Goal: Complete application form

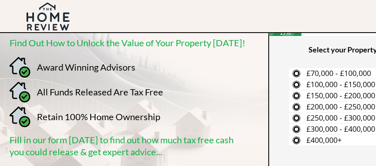
scroll to position [50, 33]
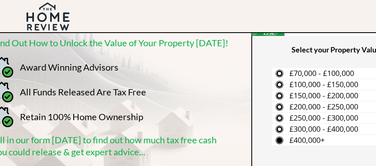
click at [278, 139] on label "£400,000+" at bounding box center [352, 140] width 160 height 10
click at [0, 0] on input "£400,000+" at bounding box center [0, 0] width 0 height 0
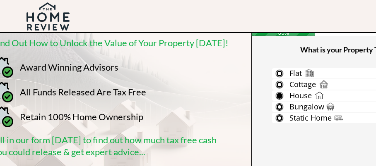
click at [309, 98] on span "House" at bounding box center [300, 96] width 22 height 10
click at [0, 0] on input "House" at bounding box center [0, 0] width 0 height 0
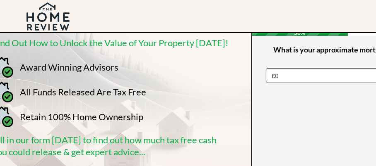
click at [279, 75] on select "£0 £5,000 £10,000 £15,000 £20,000 £25,000 £30,000 £35,000 £40,000 £45,000 £50,0…" at bounding box center [351, 75] width 170 height 15
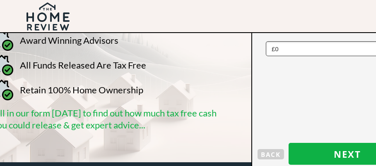
scroll to position [78, 33]
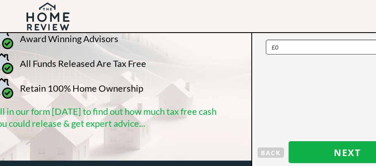
click at [325, 72] on div at bounding box center [347, 93] width 191 height 249
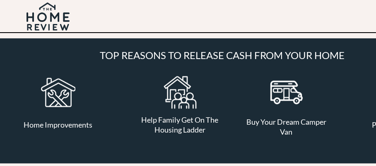
scroll to position [0, 33]
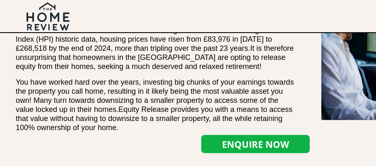
scroll to position [584, 0]
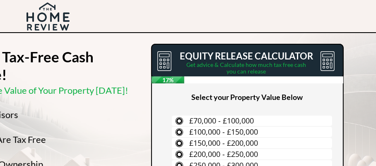
scroll to position [0, 133]
